Goal: Task Accomplishment & Management: Manage account settings

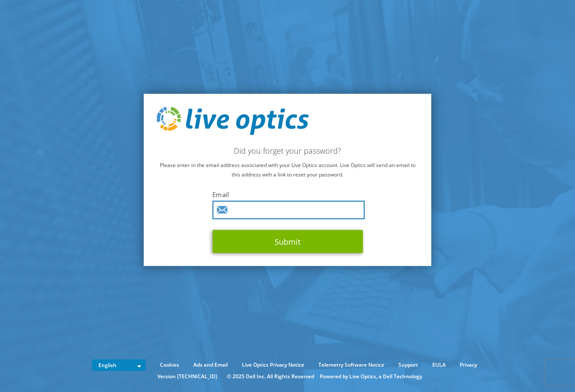
click at [254, 209] on input "text" at bounding box center [288, 210] width 152 height 18
click at [322, 213] on input "text" at bounding box center [288, 210] width 152 height 18
click at [294, 190] on label "Email" at bounding box center [287, 194] width 150 height 9
click at [240, 207] on input "text" at bounding box center [288, 210] width 152 height 18
paste input "[PERSON_NAME][EMAIL_ADDRESS][PERSON_NAME][DOMAIN_NAME]"
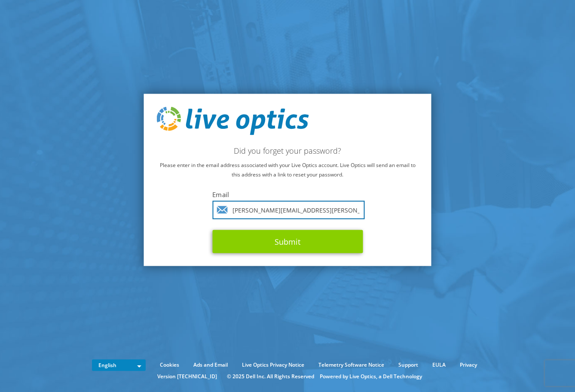
type input "[PERSON_NAME][EMAIL_ADDRESS][PERSON_NAME][DOMAIN_NAME]"
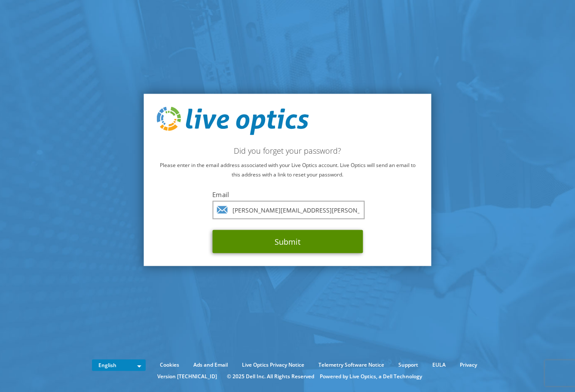
click at [255, 237] on button "Submit" at bounding box center [287, 241] width 150 height 23
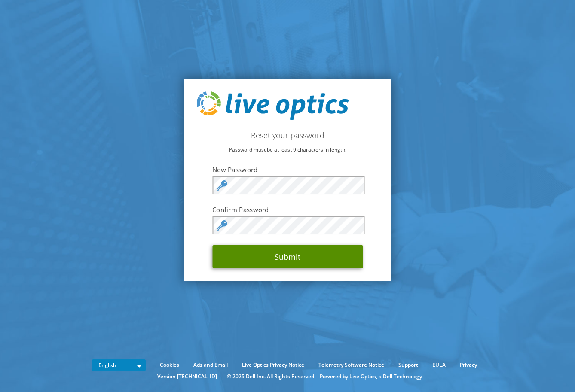
click at [278, 261] on button "Submit" at bounding box center [287, 256] width 150 height 23
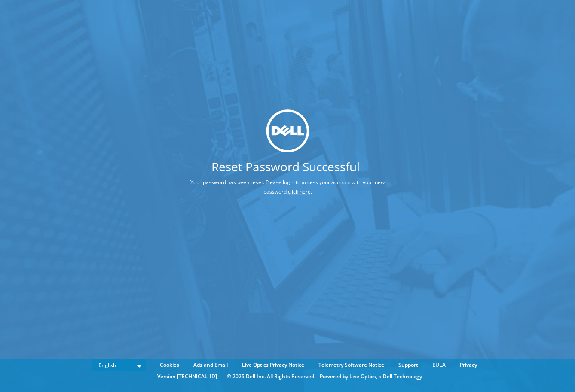
click at [289, 194] on link "click here" at bounding box center [299, 191] width 23 height 7
